Goal: Task Accomplishment & Management: Use online tool/utility

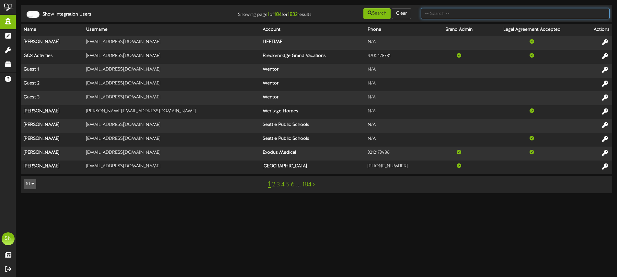
click at [427, 15] on input "text" at bounding box center [515, 13] width 189 height 11
type input "es solar"
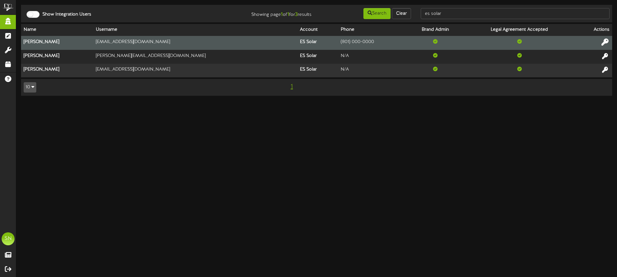
click at [607, 40] on icon at bounding box center [605, 42] width 7 height 7
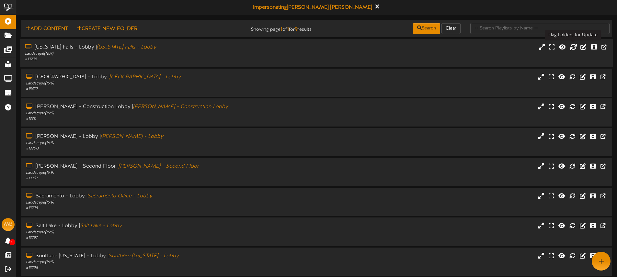
click at [572, 47] on icon at bounding box center [573, 46] width 7 height 7
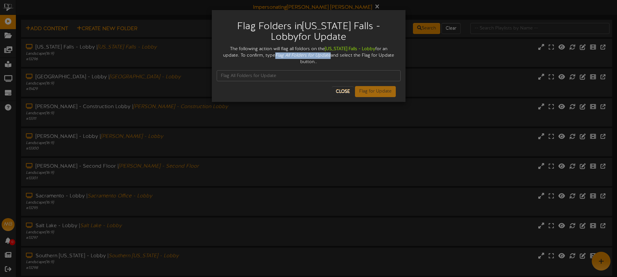
drag, startPoint x: 254, startPoint y: 56, endPoint x: 308, endPoint y: 56, distance: 53.8
click at [310, 55] on div "The following action will flag all foldors on the Idaho Falls - Lobby for an up…" at bounding box center [309, 55] width 184 height 19
copy icon "Flag All Folders for Update"
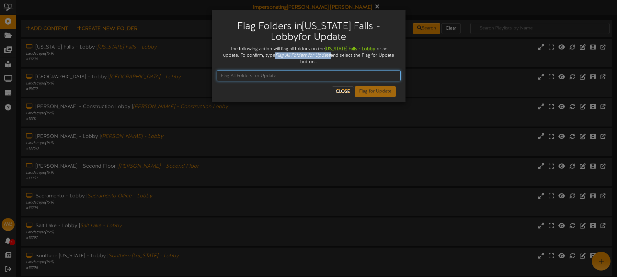
click at [267, 70] on input "text" at bounding box center [309, 75] width 184 height 11
paste input "Flag All Folders for Update"
type input "Flag All Folders for Update"
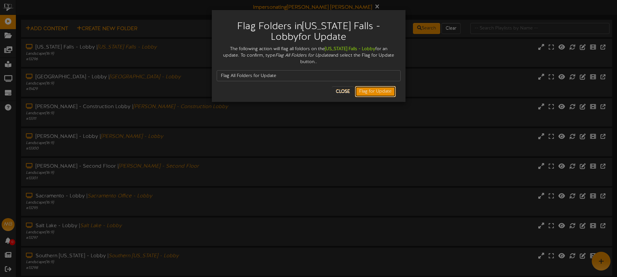
click at [369, 87] on button "Flag for Update" at bounding box center [375, 91] width 41 height 11
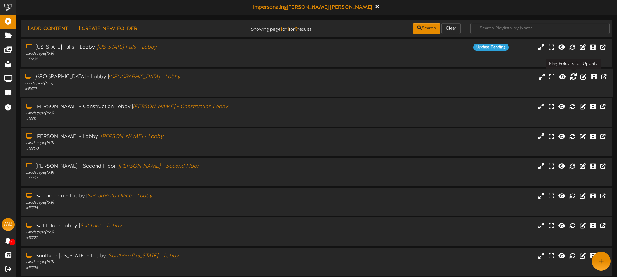
click at [571, 77] on icon at bounding box center [573, 76] width 7 height 7
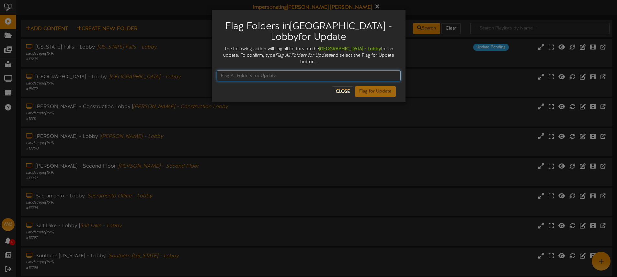
click at [262, 71] on input "text" at bounding box center [309, 75] width 184 height 11
paste input "Flag All Folders for Update"
type input "Flag All Folders for Update"
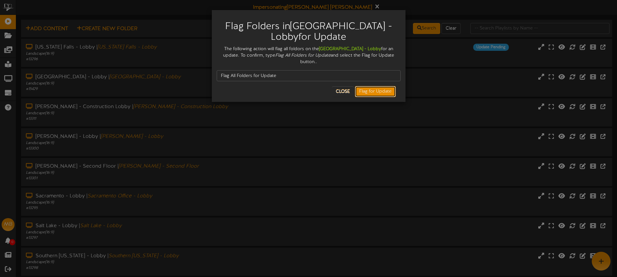
click at [372, 86] on button "Flag for Update" at bounding box center [375, 91] width 41 height 11
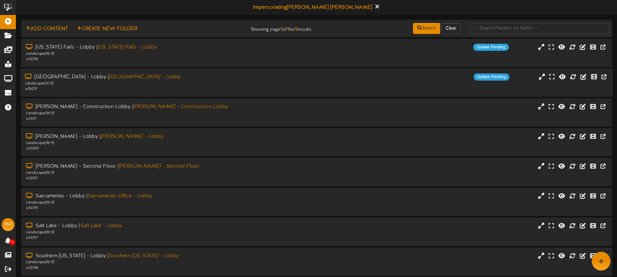
scroll to position [1, 0]
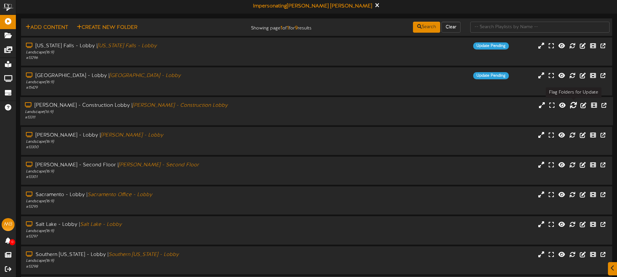
click at [571, 104] on icon at bounding box center [573, 104] width 7 height 7
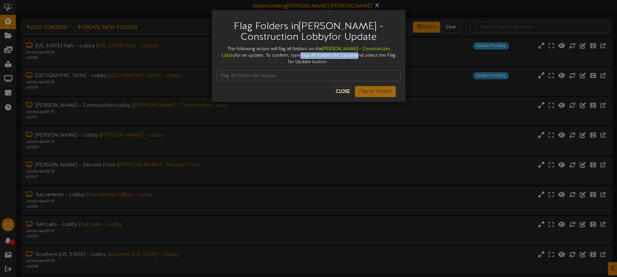
drag, startPoint x: 275, startPoint y: 55, endPoint x: 326, endPoint y: 56, distance: 50.9
click at [332, 56] on div "The following action will flag all foldors on the Layton - Construction Lobby f…" at bounding box center [309, 55] width 184 height 19
copy div "Flag All Folders for Update"
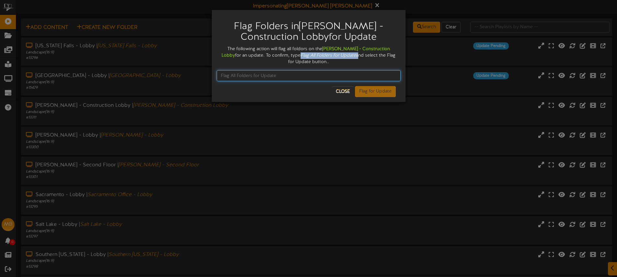
click at [269, 76] on input "text" at bounding box center [309, 75] width 184 height 11
paste input "Flag All Folders for Update"
type input "Flag All Folders for Update"
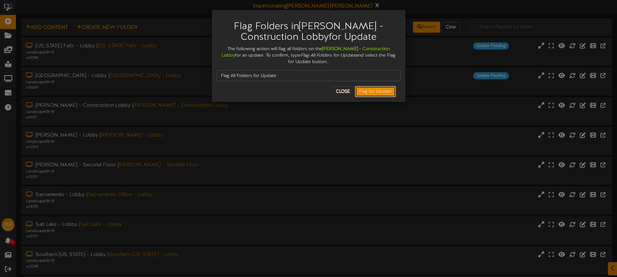
click at [377, 92] on button "Flag for Update" at bounding box center [375, 91] width 41 height 11
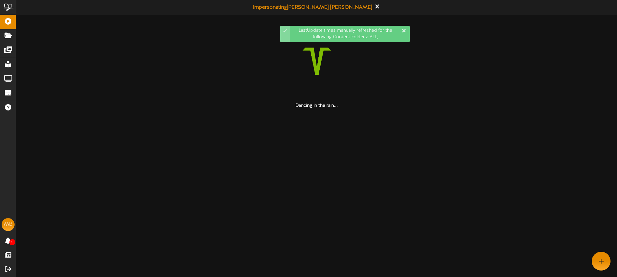
scroll to position [0, 0]
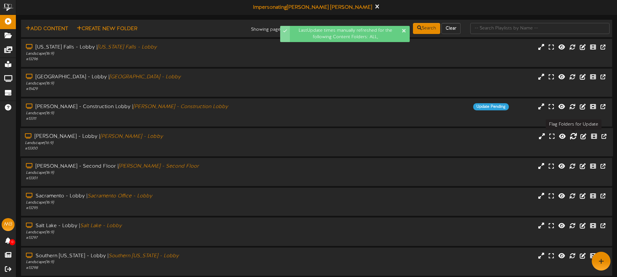
click at [573, 137] on icon at bounding box center [573, 136] width 7 height 7
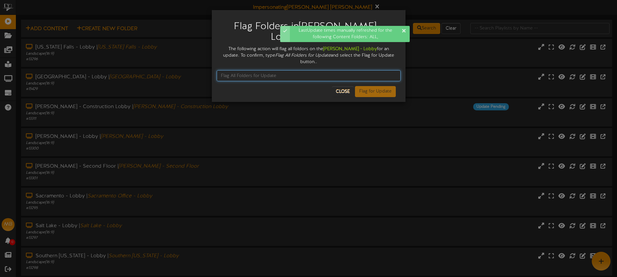
click at [288, 72] on input "text" at bounding box center [309, 75] width 184 height 11
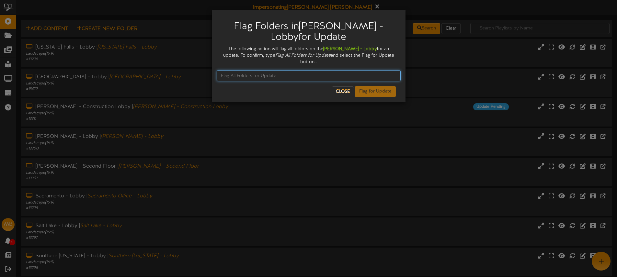
paste input "Flag All Folders for Update"
click at [307, 70] on input "Flag All Folders for Update" at bounding box center [309, 75] width 184 height 11
type input "Flag All Folders for Update"
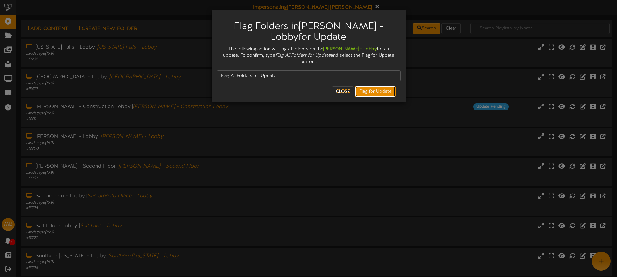
click at [367, 87] on button "Flag for Update" at bounding box center [375, 91] width 41 height 11
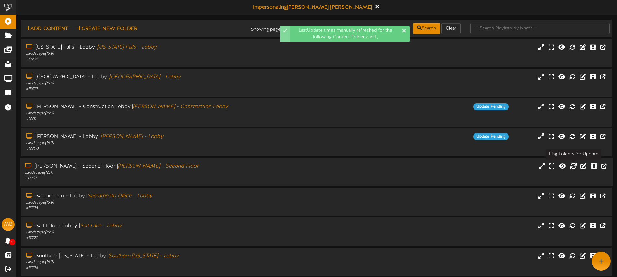
click at [574, 167] on icon at bounding box center [573, 166] width 7 height 7
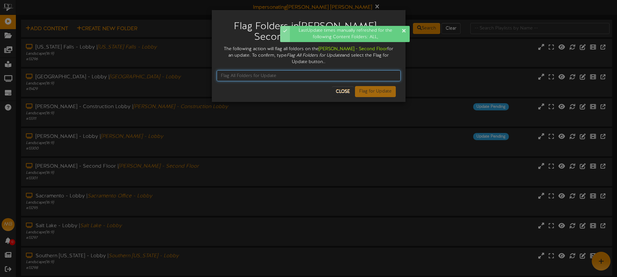
click at [270, 70] on input "text" at bounding box center [309, 75] width 184 height 11
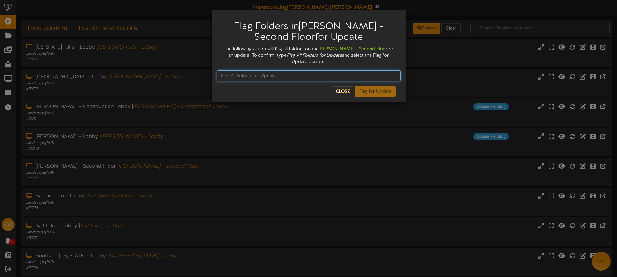
paste input "Flag All Folders for Update"
type input "Flag All Folders for Update"
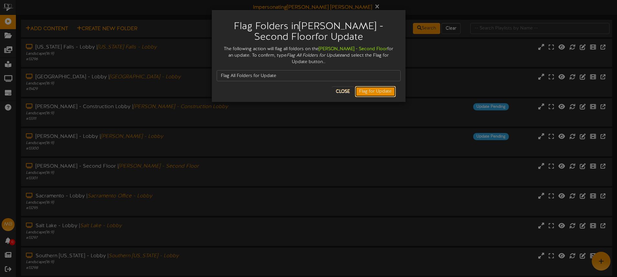
drag, startPoint x: 390, startPoint y: 85, endPoint x: 403, endPoint y: 138, distance: 55.0
click at [390, 86] on button "Flag for Update" at bounding box center [375, 91] width 41 height 11
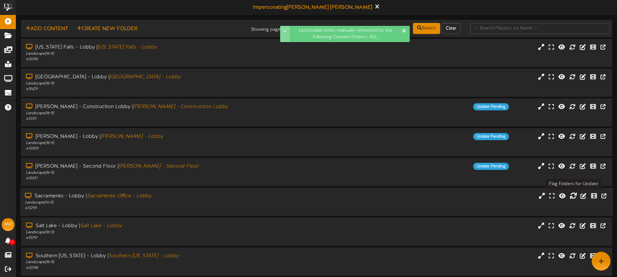
click at [572, 195] on icon at bounding box center [573, 195] width 7 height 7
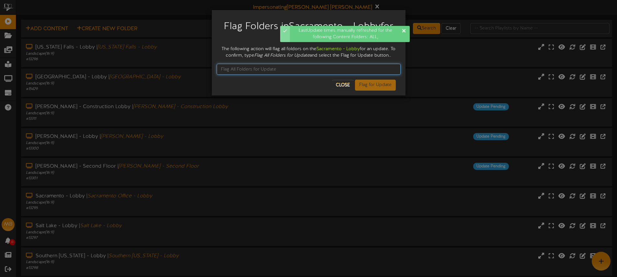
click at [256, 71] on input "text" at bounding box center [309, 69] width 184 height 11
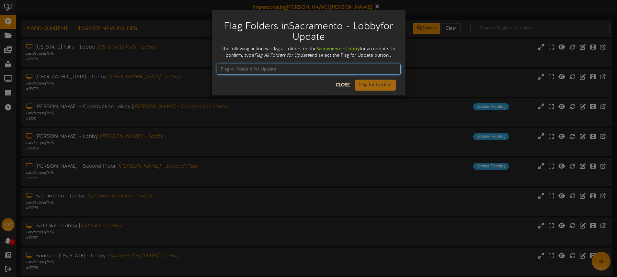
paste input "Flag All Folders for Update"
type input "Flag All Folders for Update"
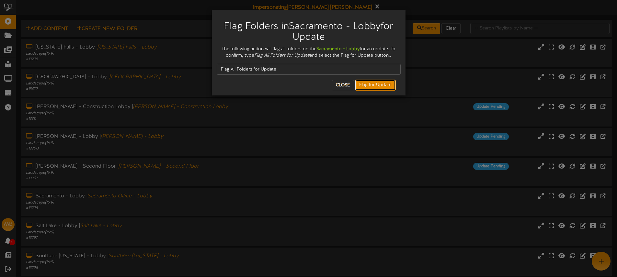
drag, startPoint x: 374, startPoint y: 83, endPoint x: 369, endPoint y: 81, distance: 5.7
click at [374, 83] on button "Flag for Update" at bounding box center [375, 85] width 41 height 11
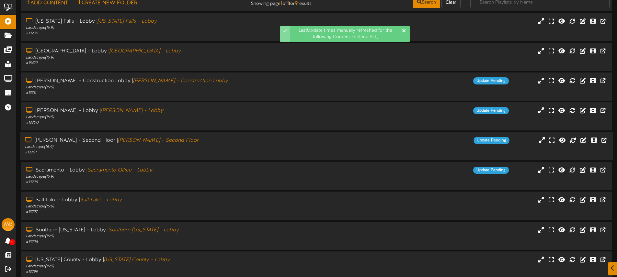
scroll to position [31, 0]
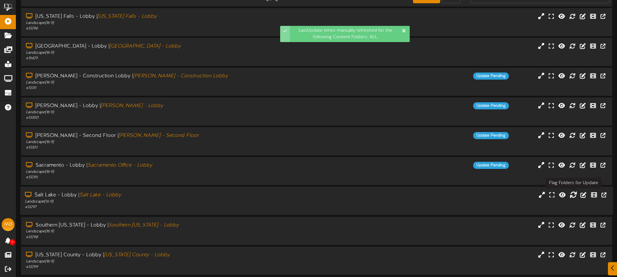
click at [571, 196] on icon at bounding box center [573, 194] width 7 height 7
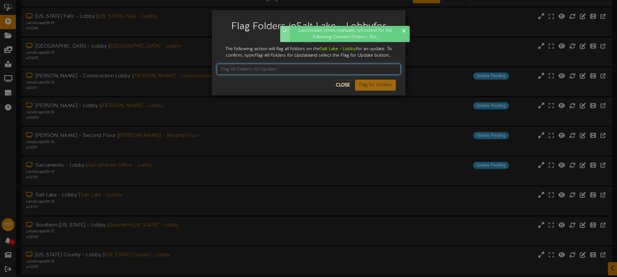
click at [242, 72] on input "text" at bounding box center [309, 69] width 184 height 11
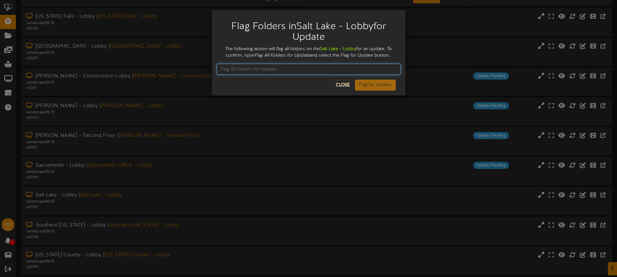
paste input "Flag All Folders for Update"
type input "Flag All Folders for Update"
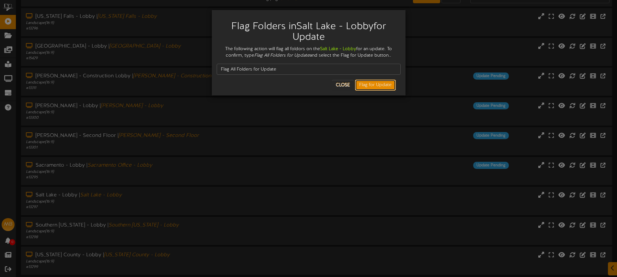
drag, startPoint x: 395, startPoint y: 86, endPoint x: 381, endPoint y: 87, distance: 13.3
click at [395, 86] on button "Flag for Update" at bounding box center [375, 85] width 41 height 11
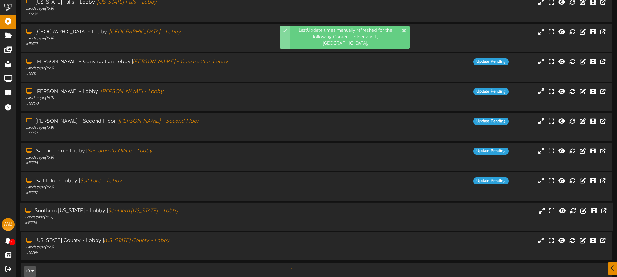
scroll to position [54, 0]
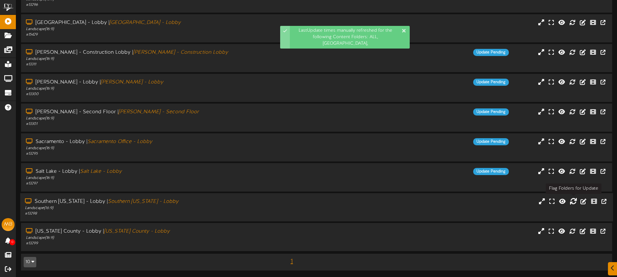
click at [572, 202] on icon at bounding box center [573, 201] width 7 height 7
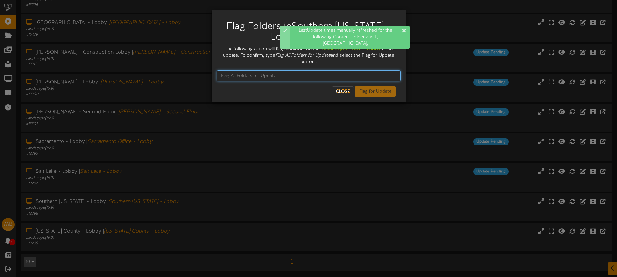
click at [263, 74] on input "text" at bounding box center [309, 75] width 184 height 11
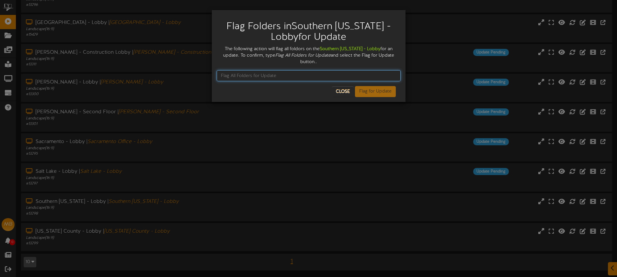
paste input "Flag All Folders for Update"
type input "Flag All Folders for Update"
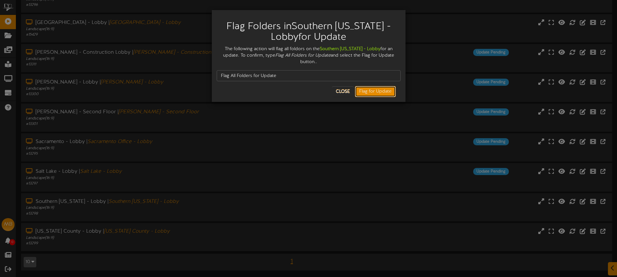
click at [365, 89] on button "Flag for Update" at bounding box center [375, 91] width 41 height 11
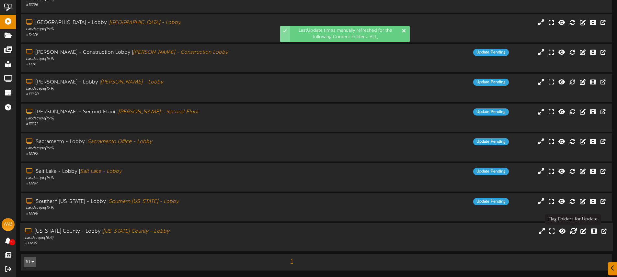
click at [574, 232] on icon at bounding box center [573, 230] width 7 height 7
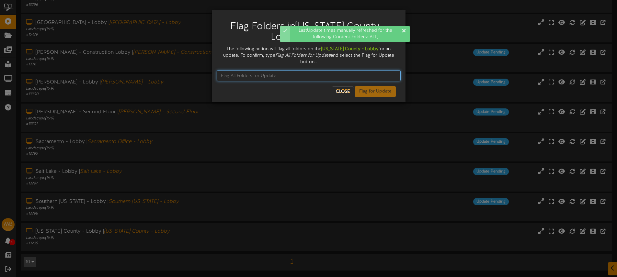
click at [249, 70] on input "text" at bounding box center [309, 75] width 184 height 11
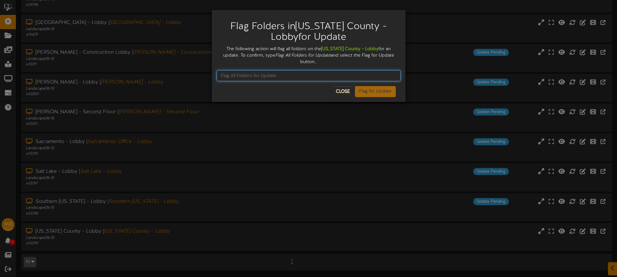
paste input "Flag All Folders for Update"
type input "Flag All Folders for Update"
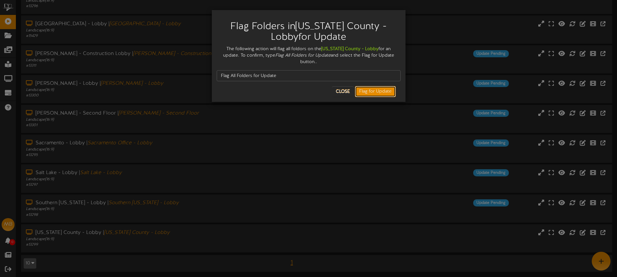
click at [365, 86] on button "Flag for Update" at bounding box center [375, 91] width 41 height 11
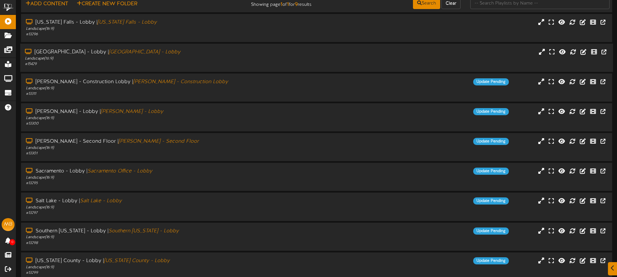
scroll to position [0, 0]
